Goal: Information Seeking & Learning: Learn about a topic

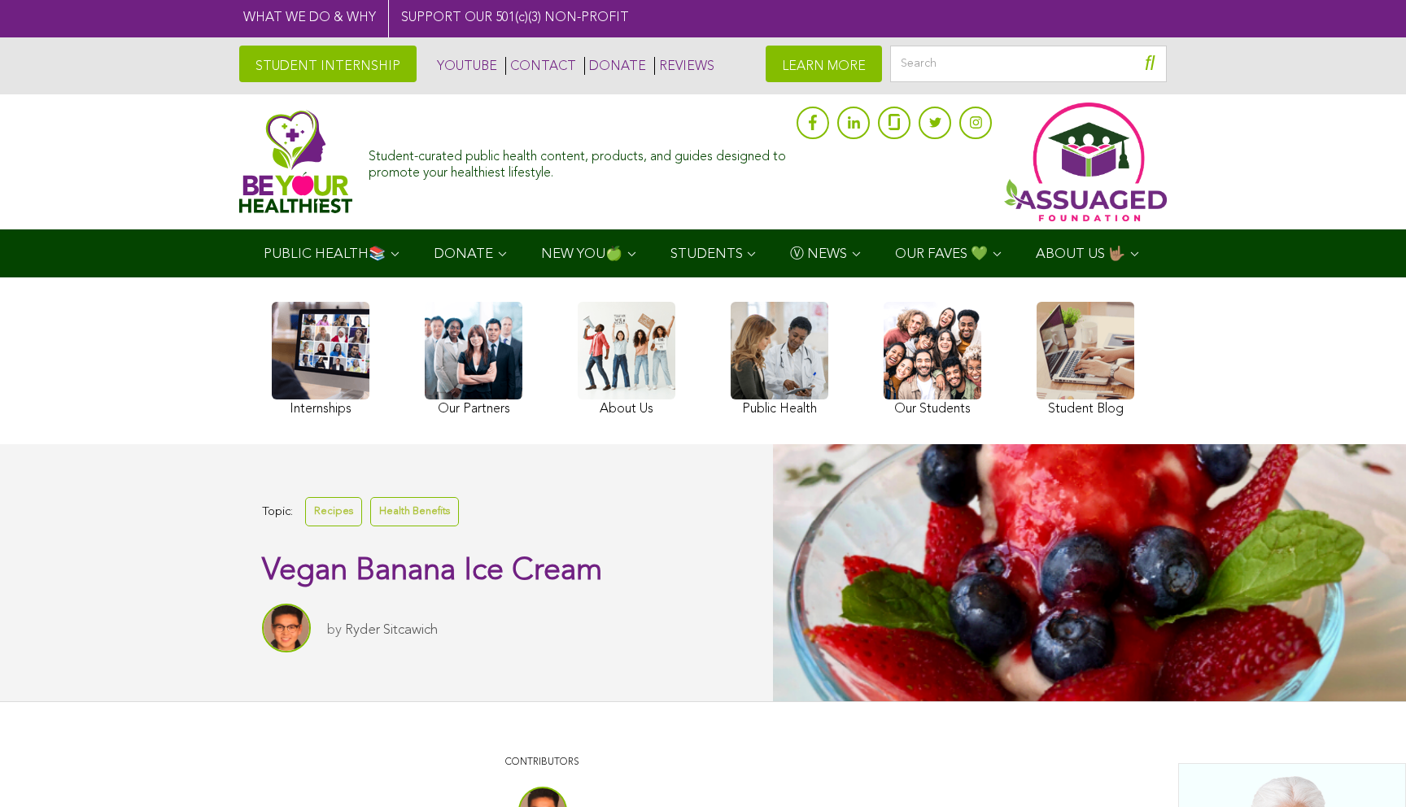
click at [356, 626] on link "Ryder Sitcawich" at bounding box center [391, 630] width 93 height 14
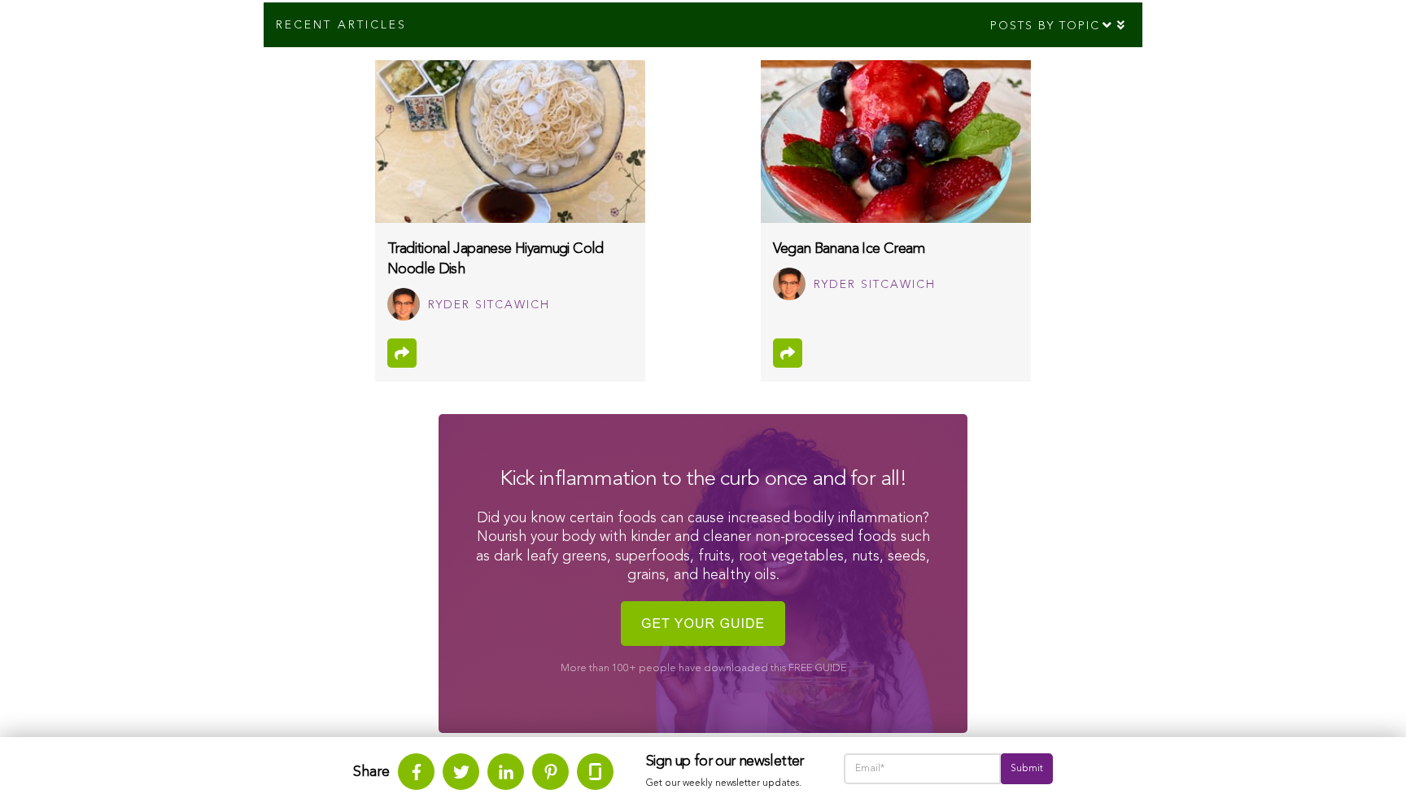
scroll to position [889, 0]
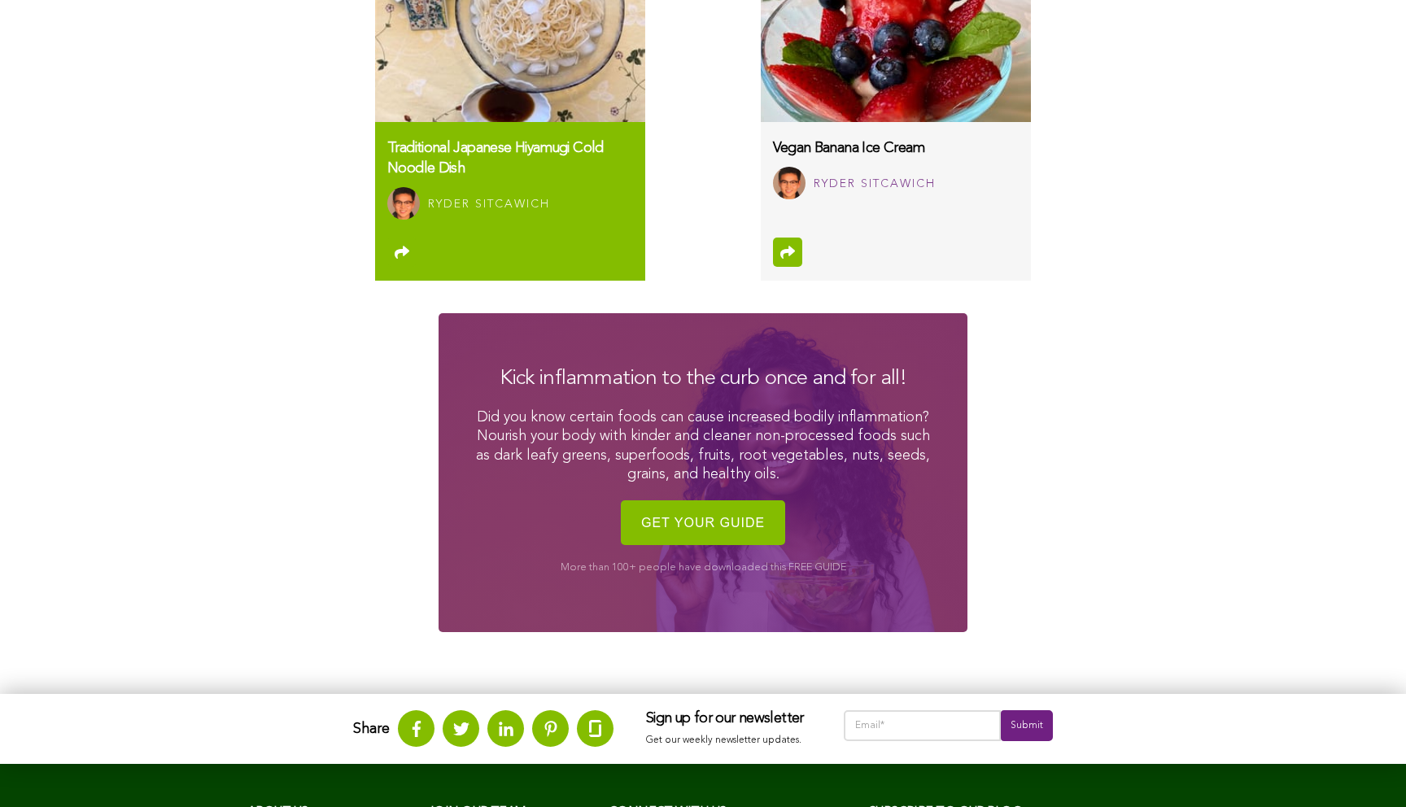
click at [384, 176] on link "Traditional Japanese Hiyamugi Cold Noodle Dish Ryder Sitcawich" at bounding box center [510, 177] width 270 height 110
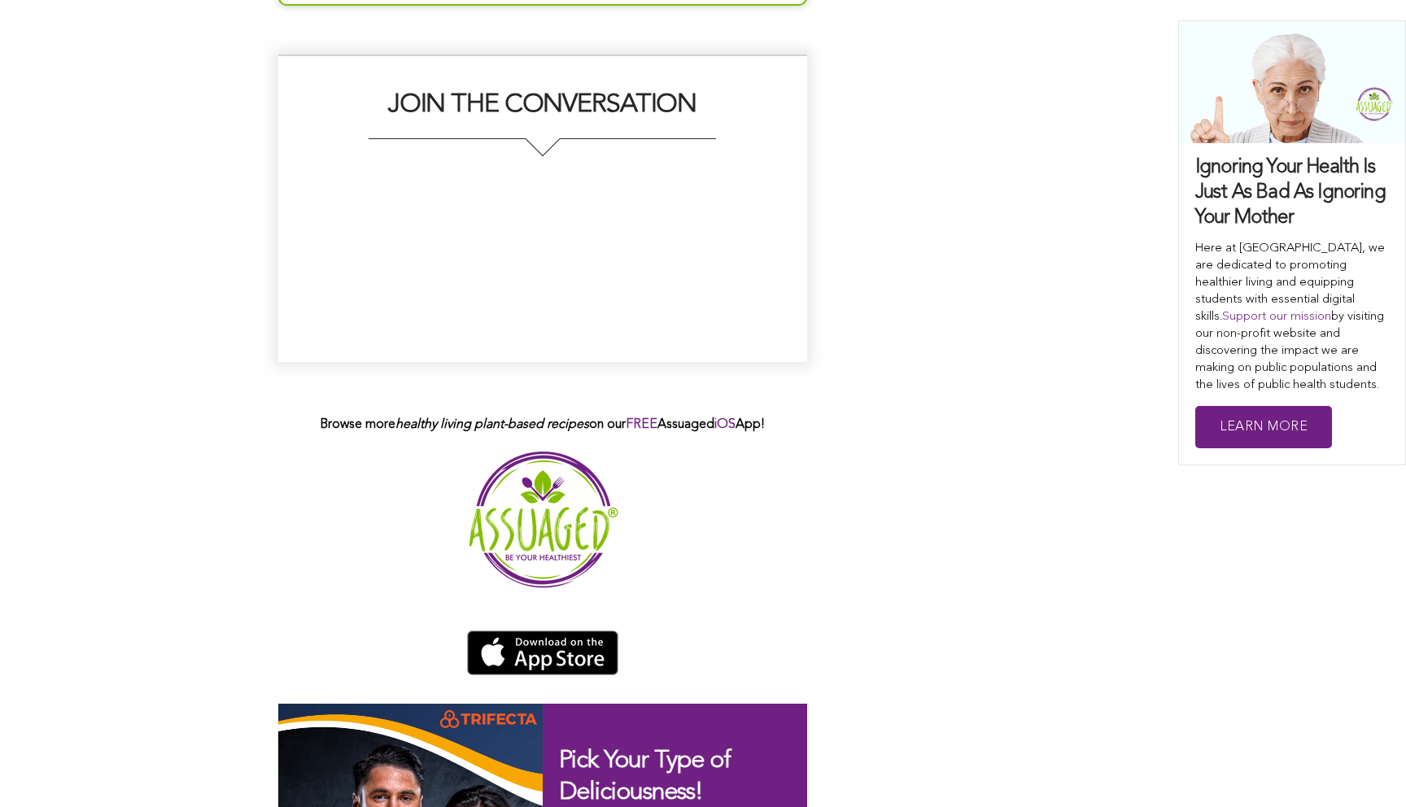
scroll to position [3627, 0]
